Goal: Browse casually

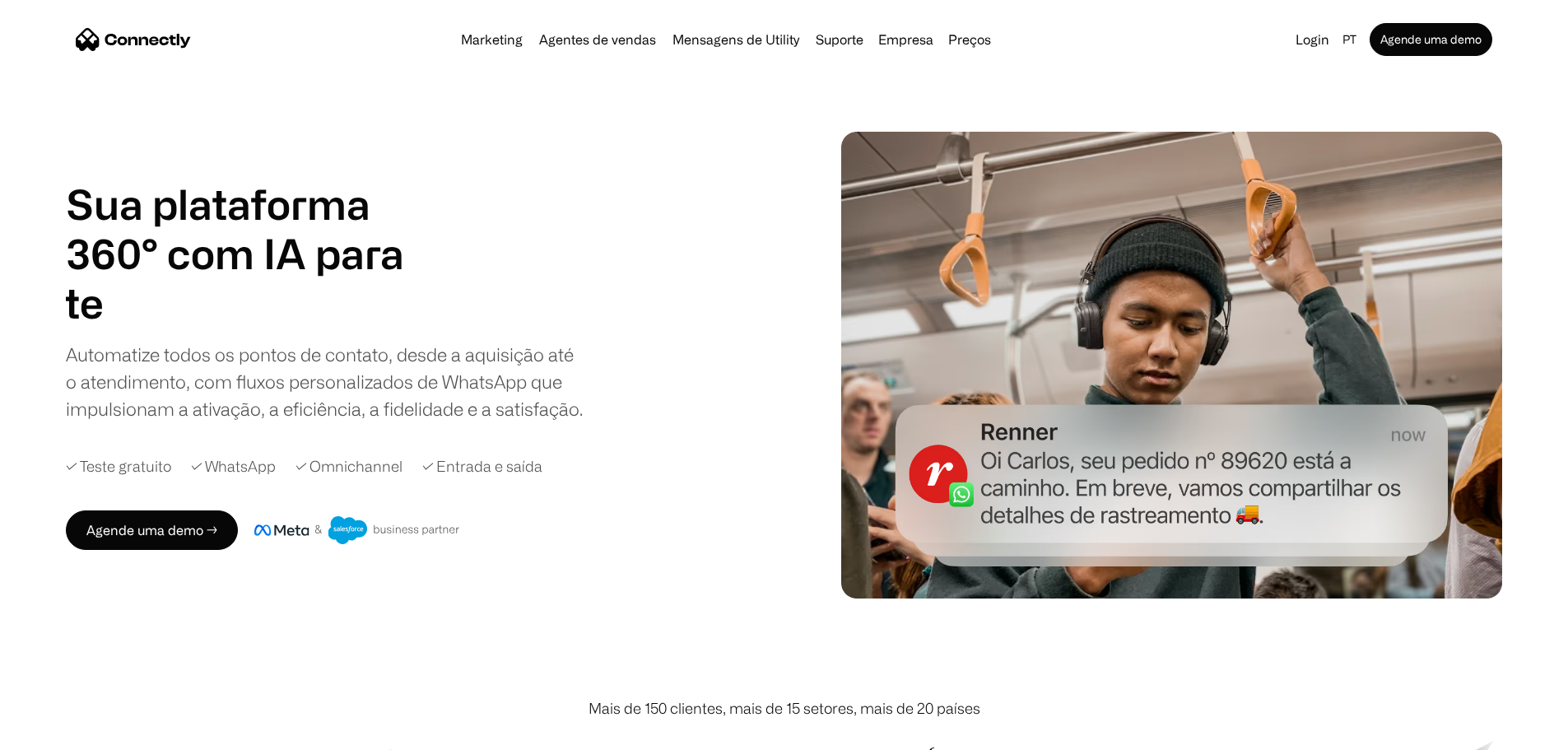
click at [584, 369] on div "Automatize todos os pontos de contato, desde a aquisição até o atendimento, com…" at bounding box center [324, 381] width 518 height 81
click at [444, 180] on h1 "Sua plataforma 360° com IA para" at bounding box center [255, 229] width 378 height 98
